Goal: Complete application form

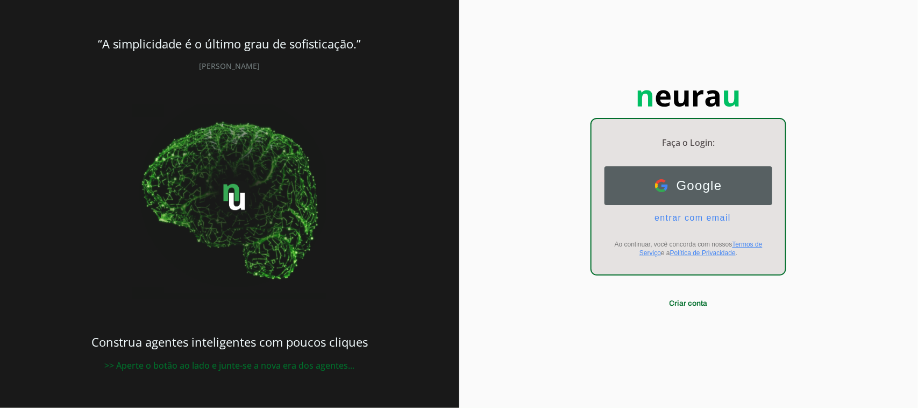
click at [702, 182] on span "Google" at bounding box center [695, 185] width 54 height 15
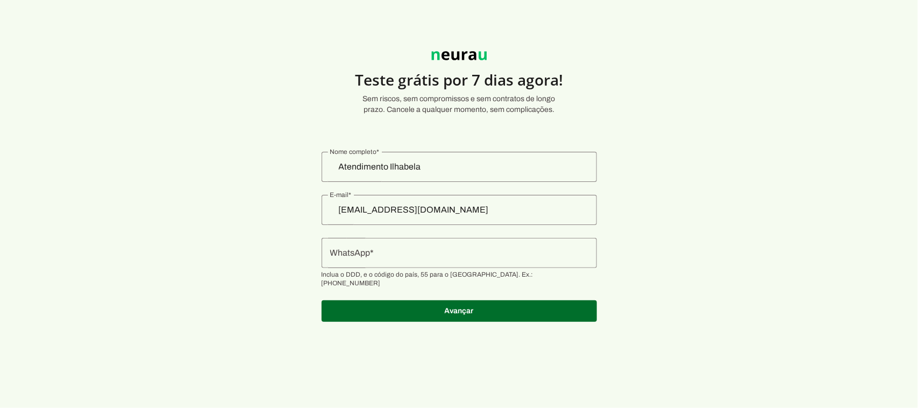
click at [413, 249] on input "WhatsApp" at bounding box center [459, 252] width 258 height 13
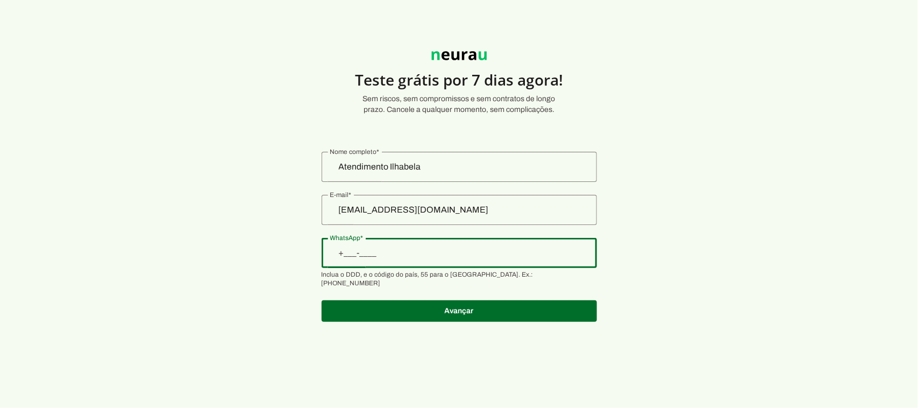
drag, startPoint x: 669, startPoint y: 133, endPoint x: 646, endPoint y: 197, distance: 67.4
click at [668, 143] on section "Teste grátis por 7 dias agora! Sem riscos, sem compromissos e sem contratos de …" at bounding box center [459, 180] width 918 height 309
